Goal: Task Accomplishment & Management: Complete application form

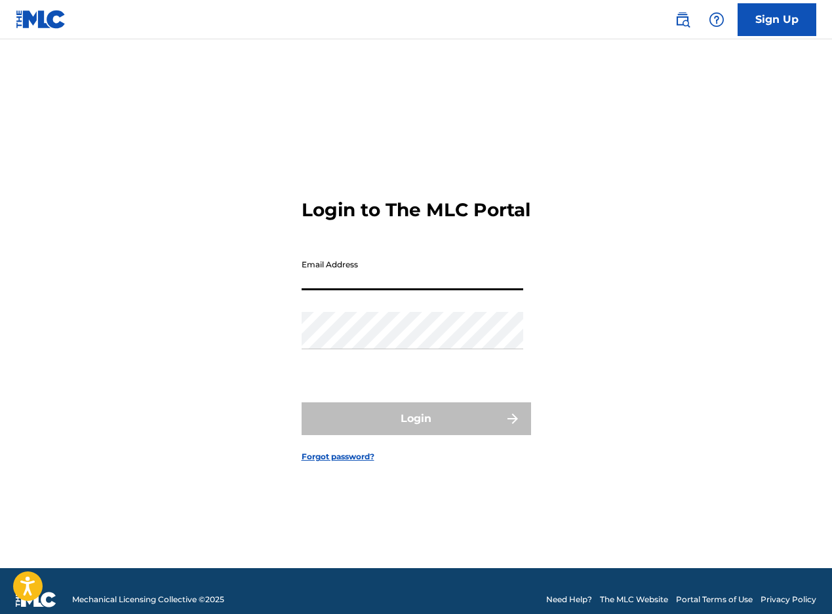
drag, startPoint x: 0, startPoint y: 0, endPoint x: 357, endPoint y: 290, distance: 460.3
click at [357, 290] on input "Email Address" at bounding box center [412, 271] width 222 height 37
type input "[EMAIL_ADDRESS][DOMAIN_NAME]"
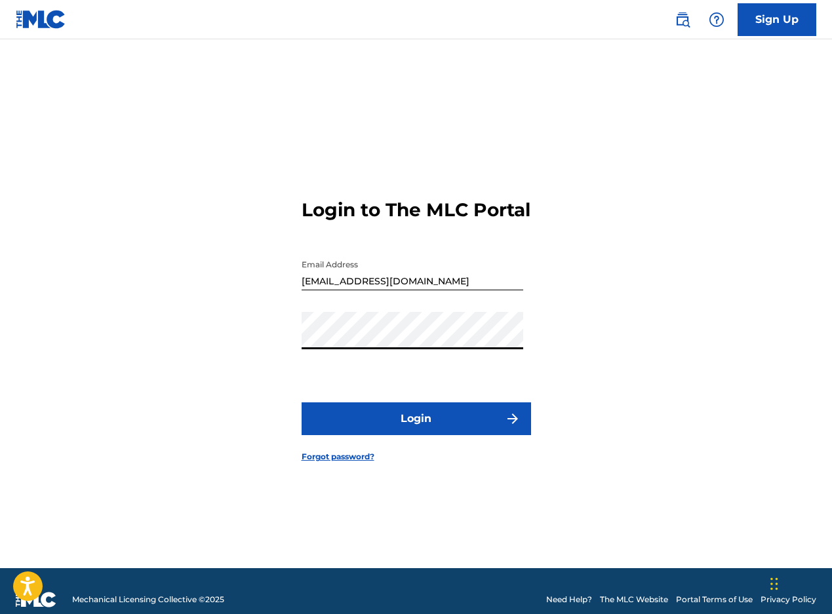
click at [428, 435] on button "Login" at bounding box center [415, 418] width 229 height 33
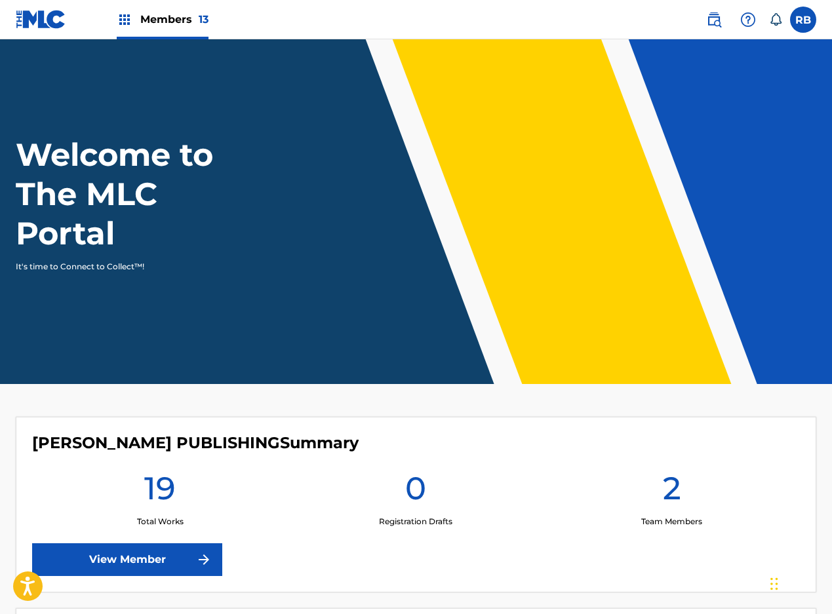
click at [177, 20] on span "Members 13" at bounding box center [174, 19] width 68 height 15
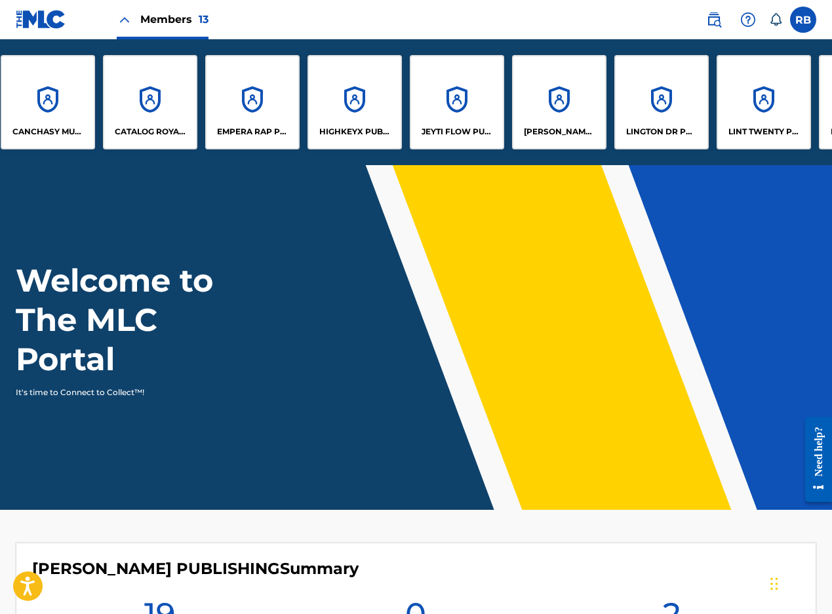
scroll to position [0, 85]
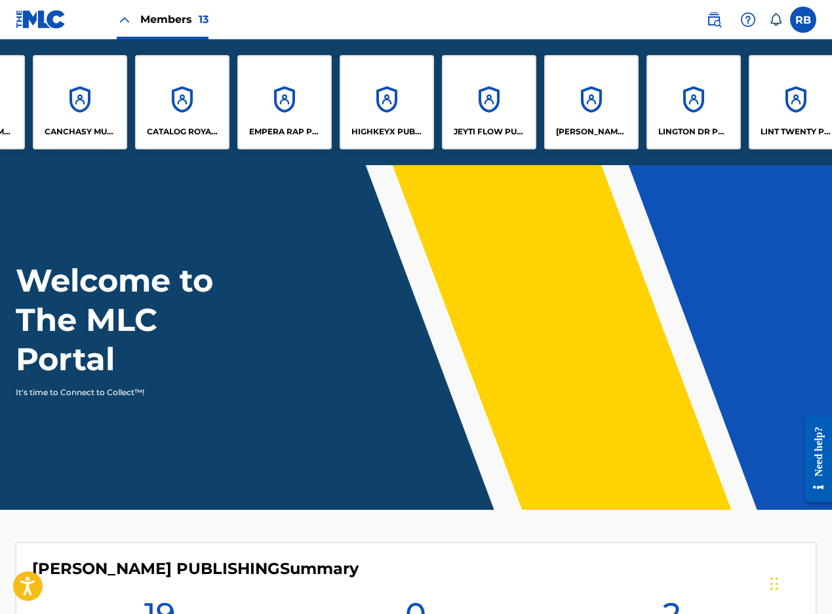
click at [185, 118] on div "CATALOG ROYAL PUBLISHING" at bounding box center [182, 102] width 94 height 94
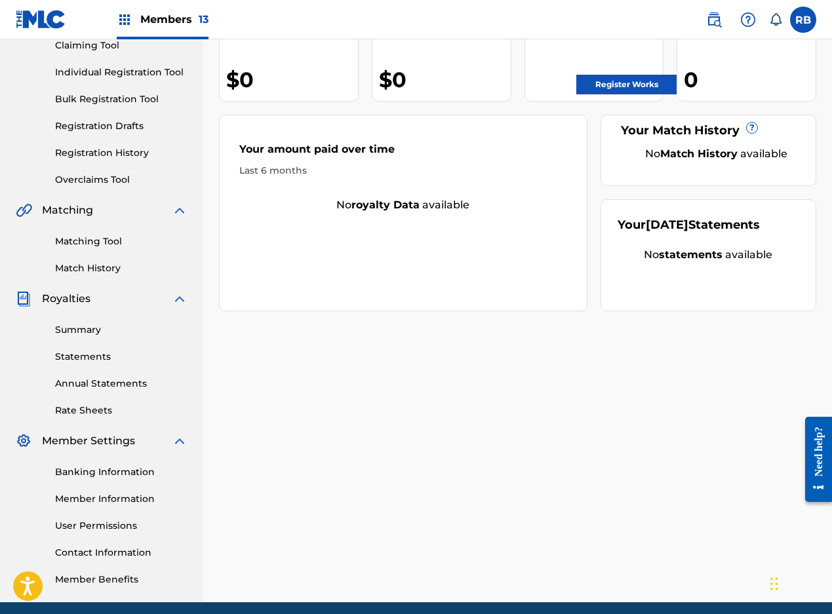
scroll to position [197, 0]
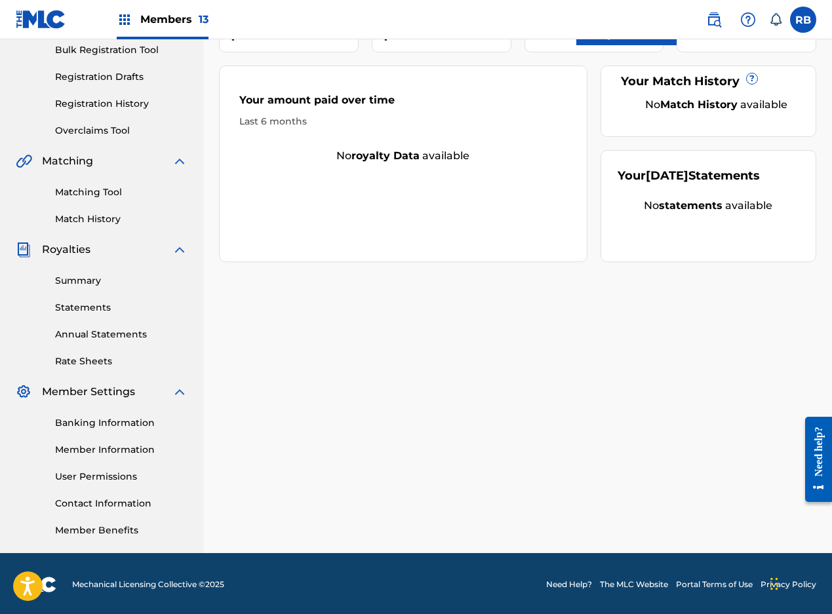
click at [124, 477] on link "User Permissions" at bounding box center [121, 477] width 132 height 14
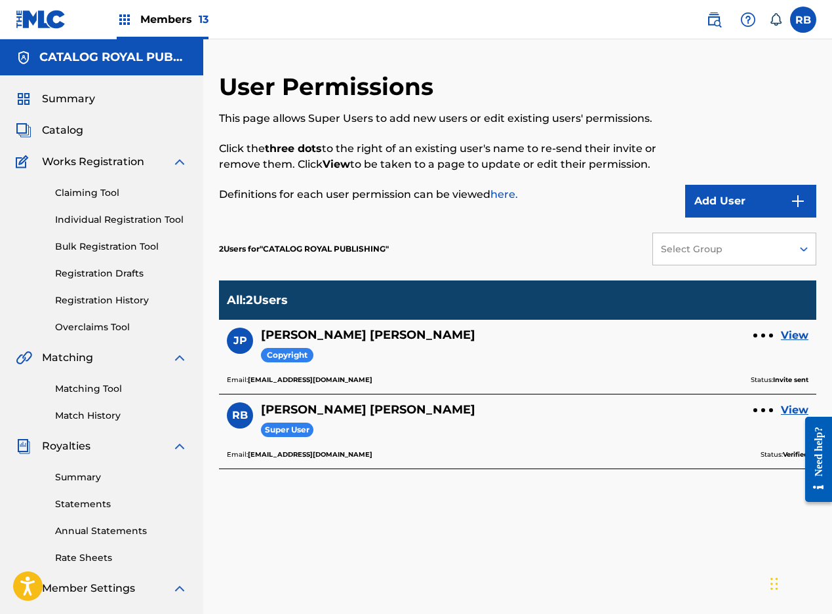
click at [750, 200] on button "Add User" at bounding box center [750, 201] width 131 height 33
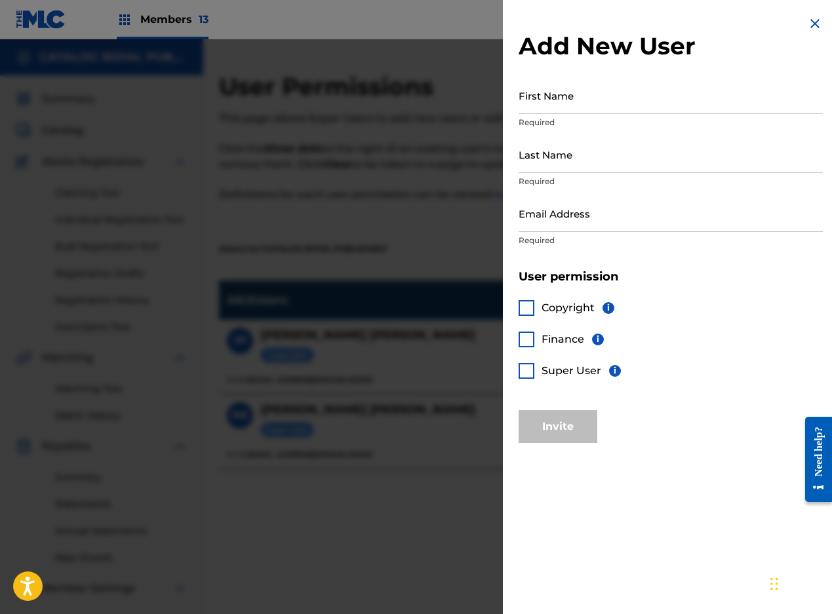
click at [575, 105] on input "First Name" at bounding box center [670, 95] width 304 height 37
type input "j"
type input "[PERSON_NAME]"
click at [562, 159] on input "Last Name" at bounding box center [670, 154] width 304 height 37
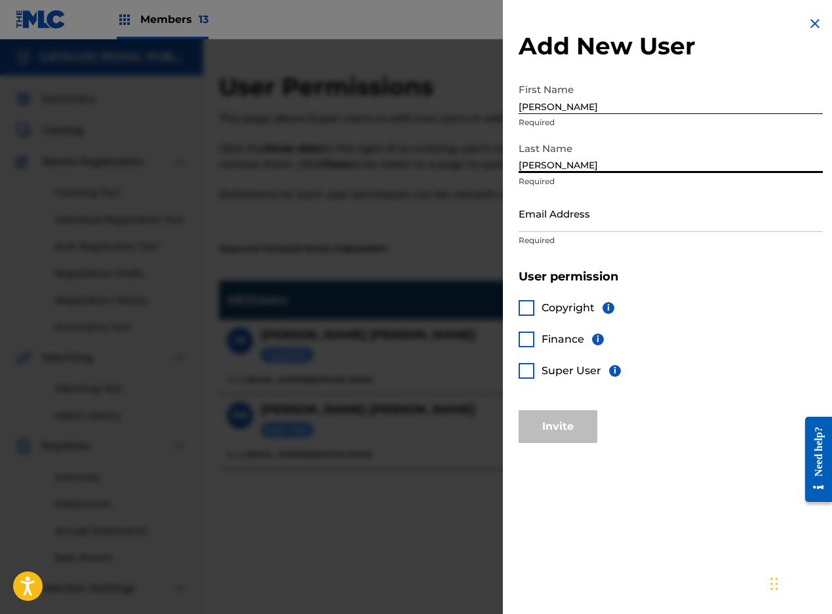
type input "[PERSON_NAME]"
click at [562, 219] on input "Email Address" at bounding box center [670, 213] width 304 height 37
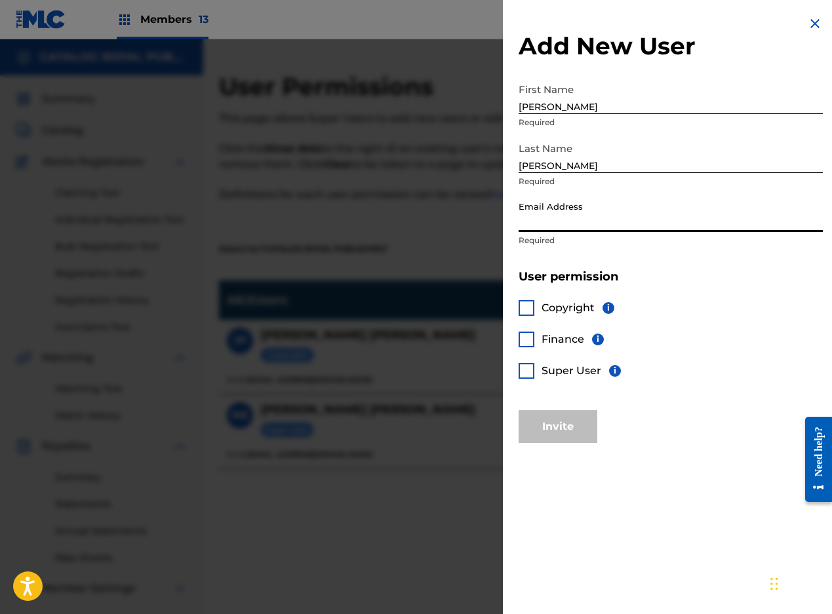
paste input "[EMAIL_ADDRESS][DOMAIN_NAME]"
type input "[EMAIL_ADDRESS][DOMAIN_NAME]"
click at [524, 370] on div at bounding box center [526, 371] width 16 height 16
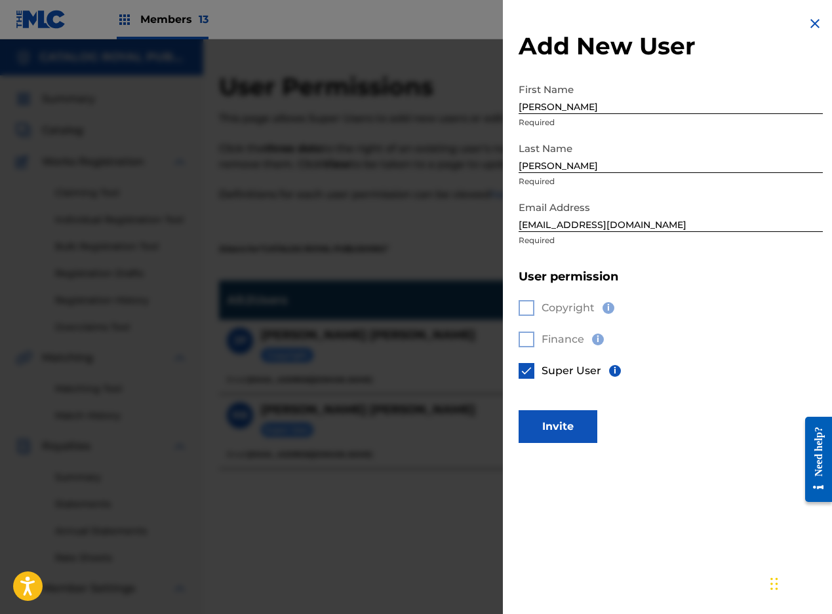
click at [566, 427] on button "Invite" at bounding box center [557, 426] width 79 height 33
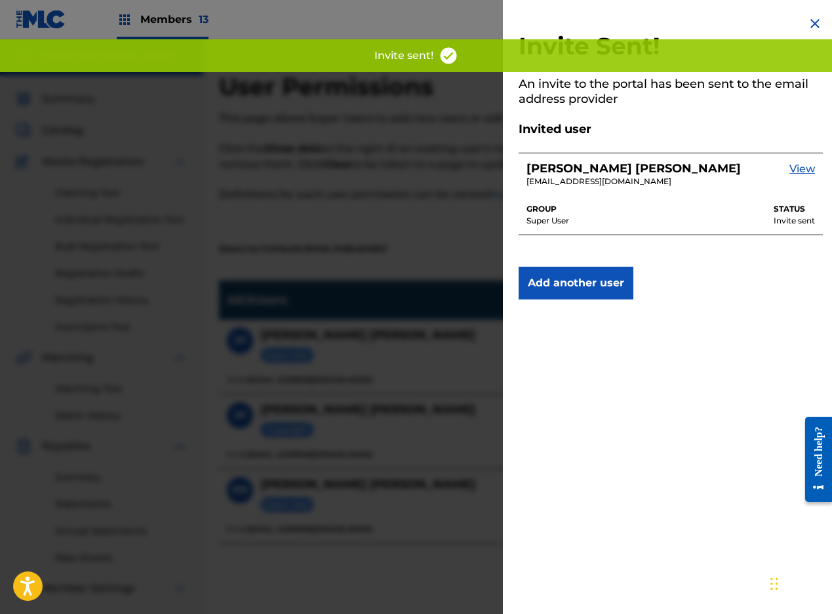
click at [809, 25] on img at bounding box center [815, 24] width 16 height 16
